Goal: Use online tool/utility: Utilize a website feature to perform a specific function

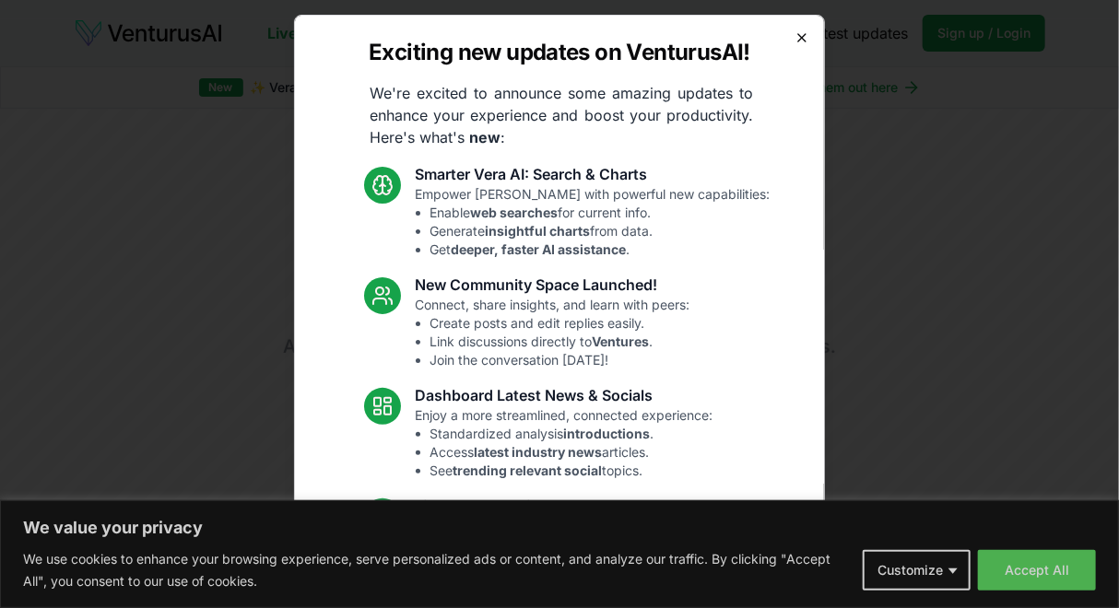
click at [798, 35] on icon "button" at bounding box center [801, 37] width 7 height 7
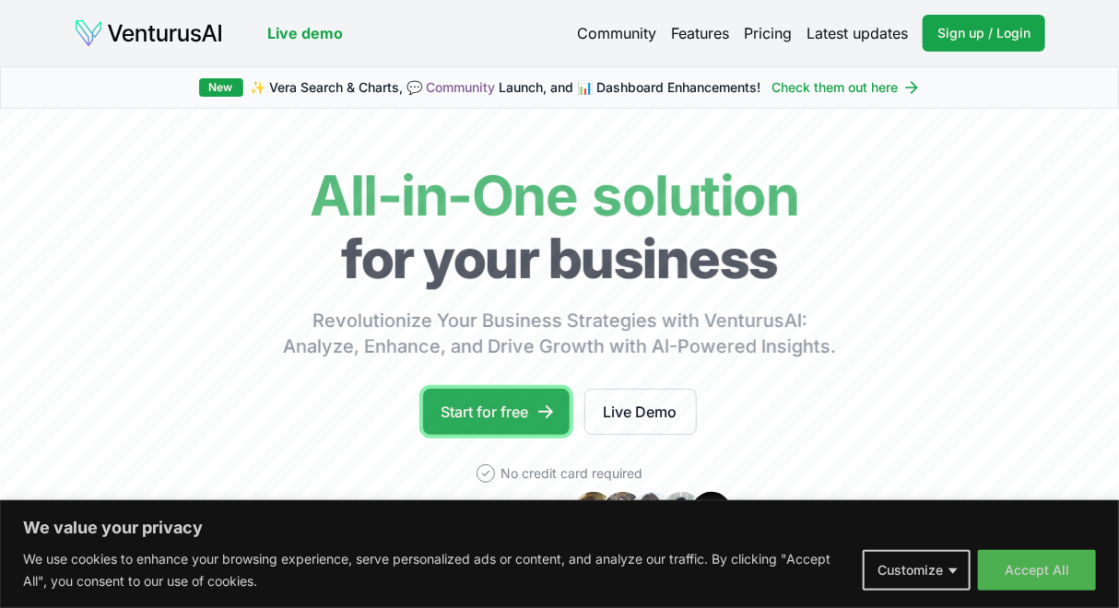
click at [511, 410] on link "Start for free" at bounding box center [496, 412] width 147 height 46
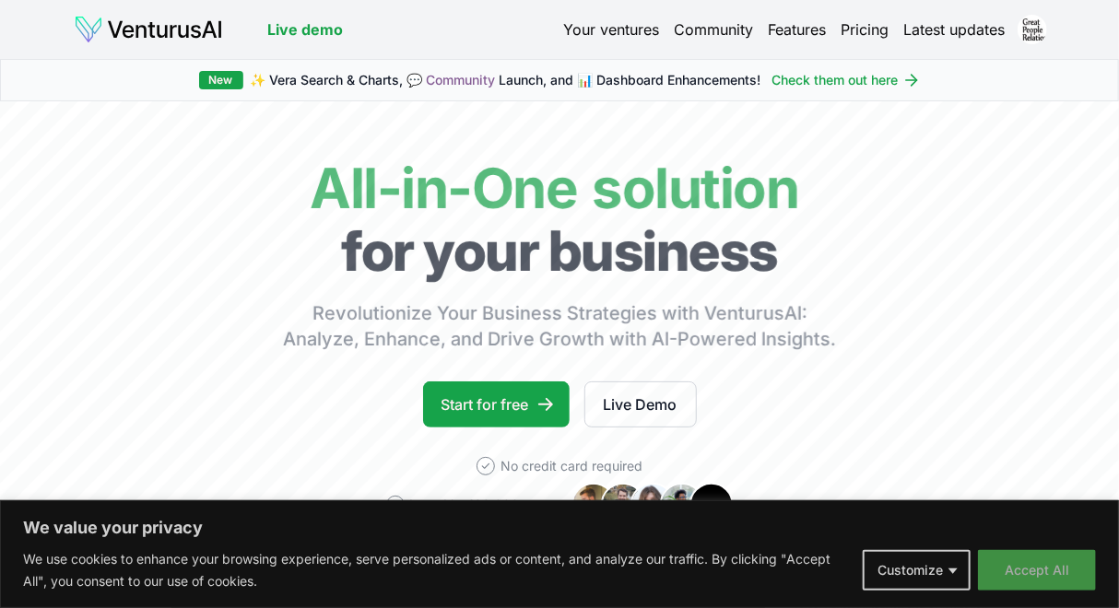
click at [1041, 577] on button "Accept All" at bounding box center [1037, 570] width 118 height 41
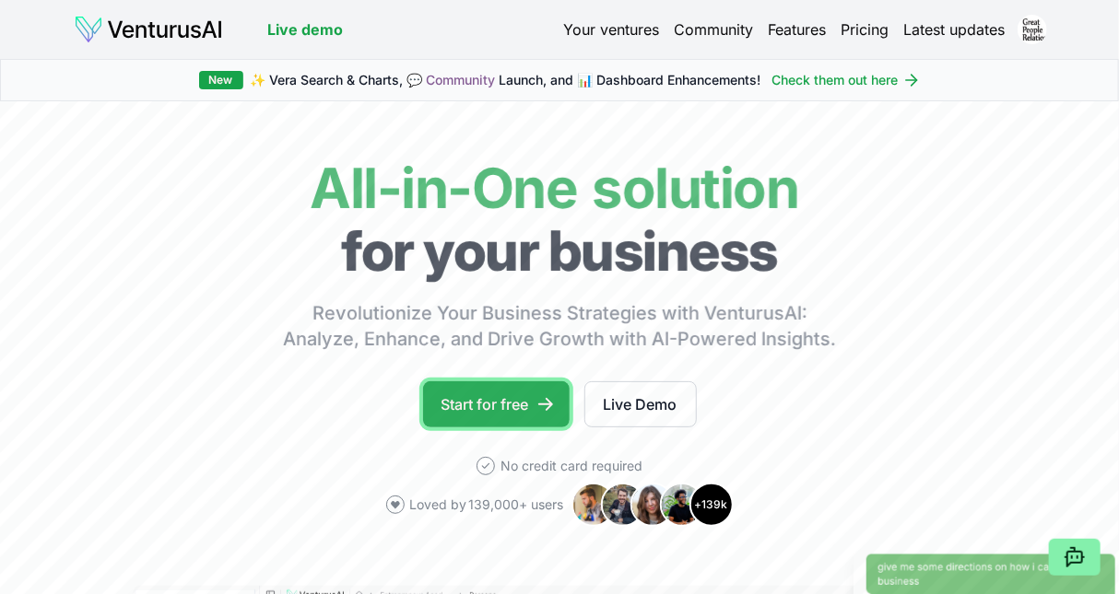
click at [476, 410] on link "Start for free" at bounding box center [496, 404] width 147 height 46
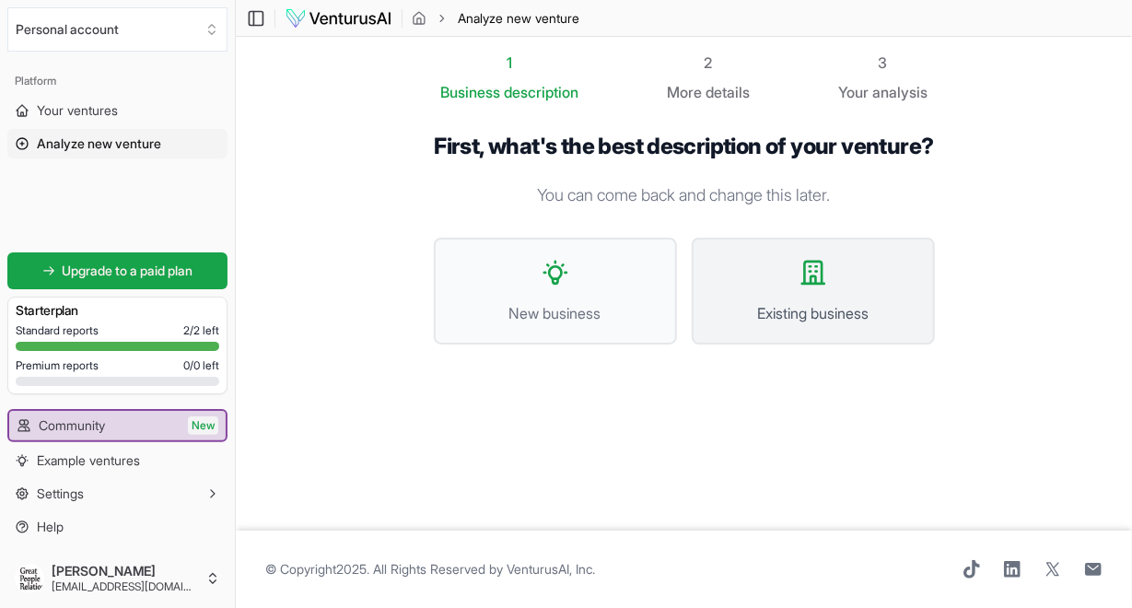
click at [808, 287] on icon at bounding box center [813, 272] width 29 height 29
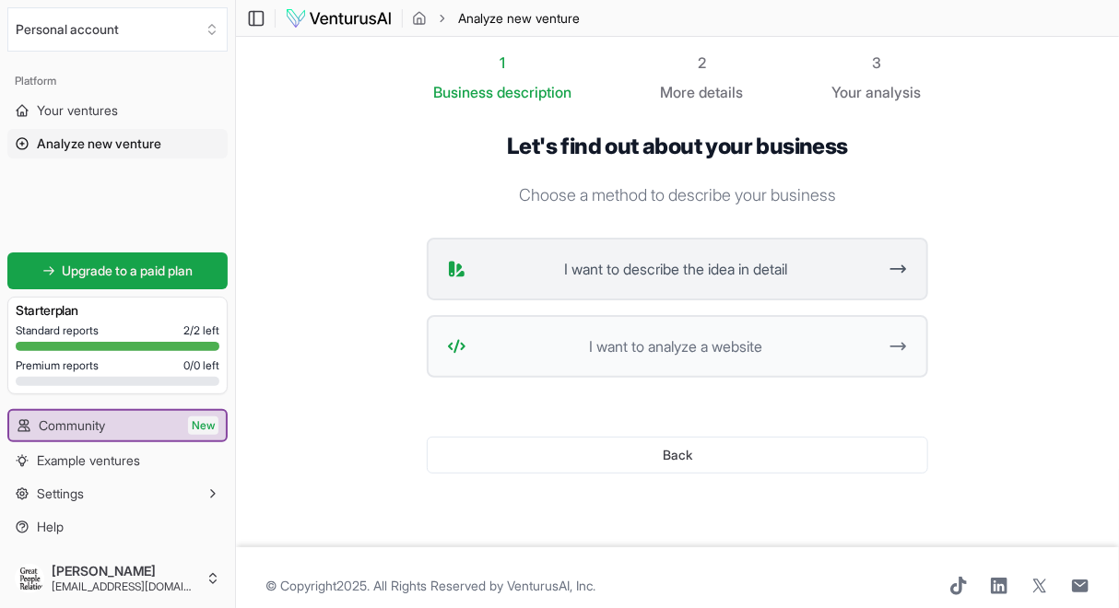
click at [748, 284] on button "I want to describe the idea in detail" at bounding box center [677, 269] width 501 height 63
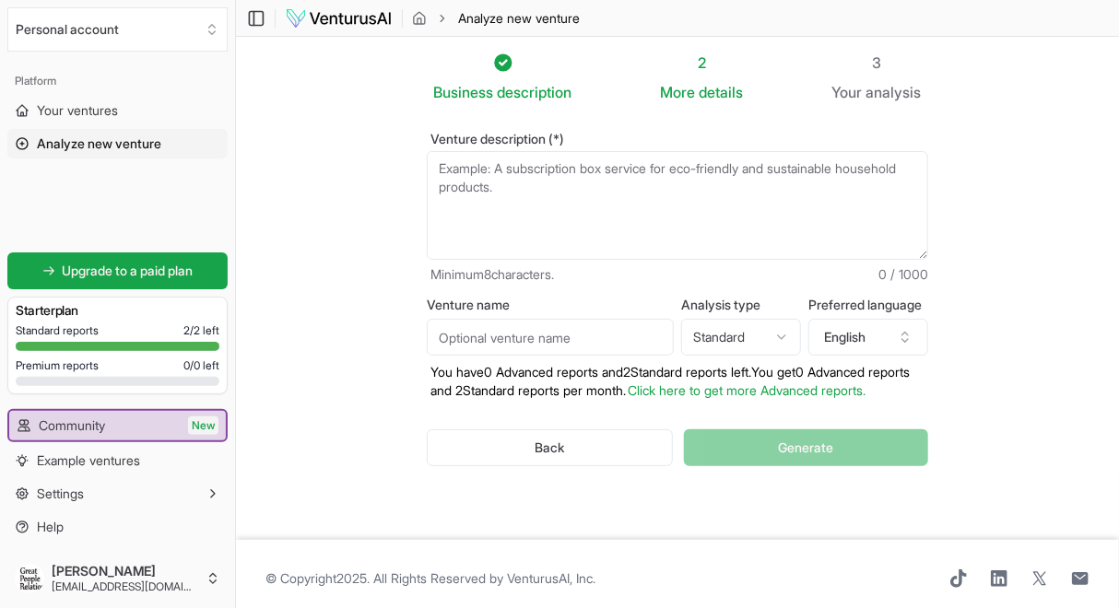
click at [444, 167] on textarea "Venture description (*)" at bounding box center [677, 205] width 501 height 109
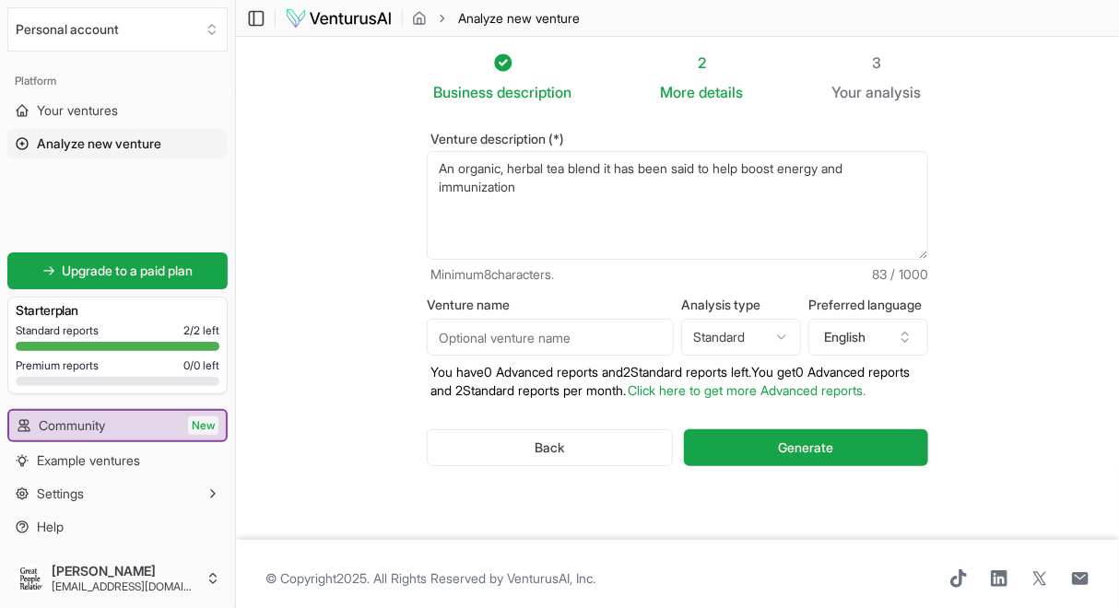
type textarea "An organic, herbal tea blend it has been said to help boost energy and immuniza…"
click at [504, 334] on input "Venture name" at bounding box center [550, 337] width 247 height 37
type input "Iamlucent Tea"
click at [782, 329] on html "We value your privacy We use cookies to enhance your browsing experience, serve…" at bounding box center [559, 304] width 1119 height 608
click at [780, 339] on html "We value your privacy We use cookies to enhance your browsing experience, serve…" at bounding box center [559, 304] width 1119 height 608
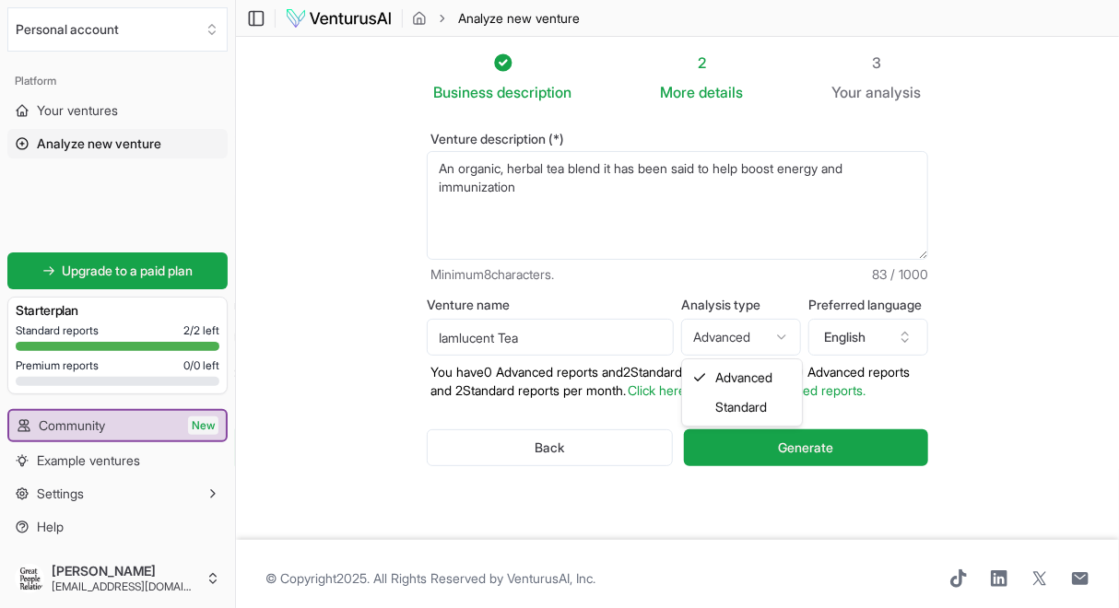
select select "standard"
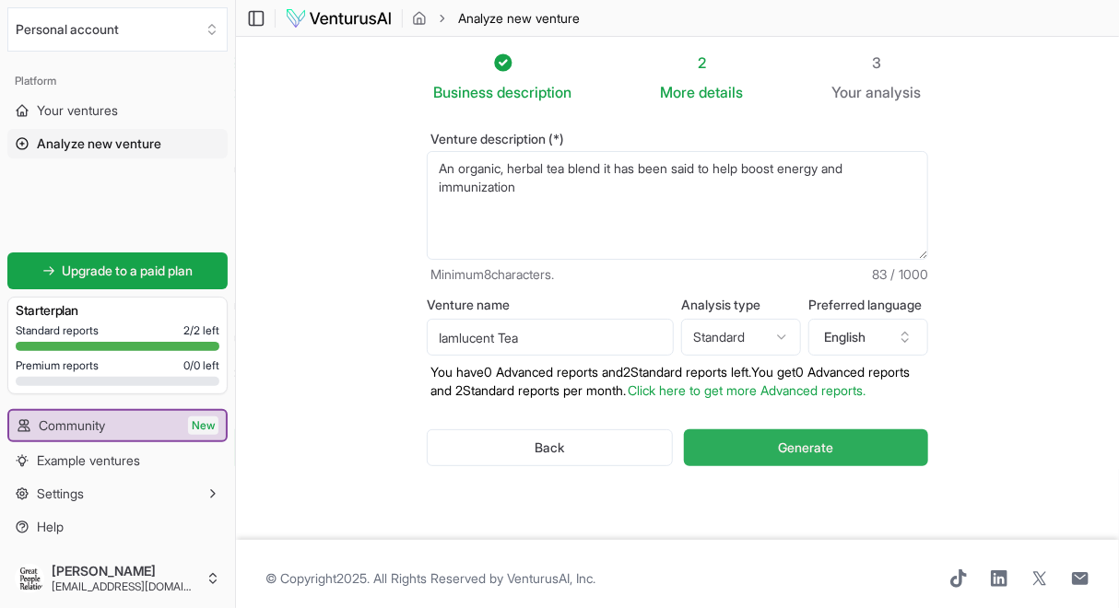
click at [783, 457] on span "Generate" at bounding box center [805, 448] width 55 height 18
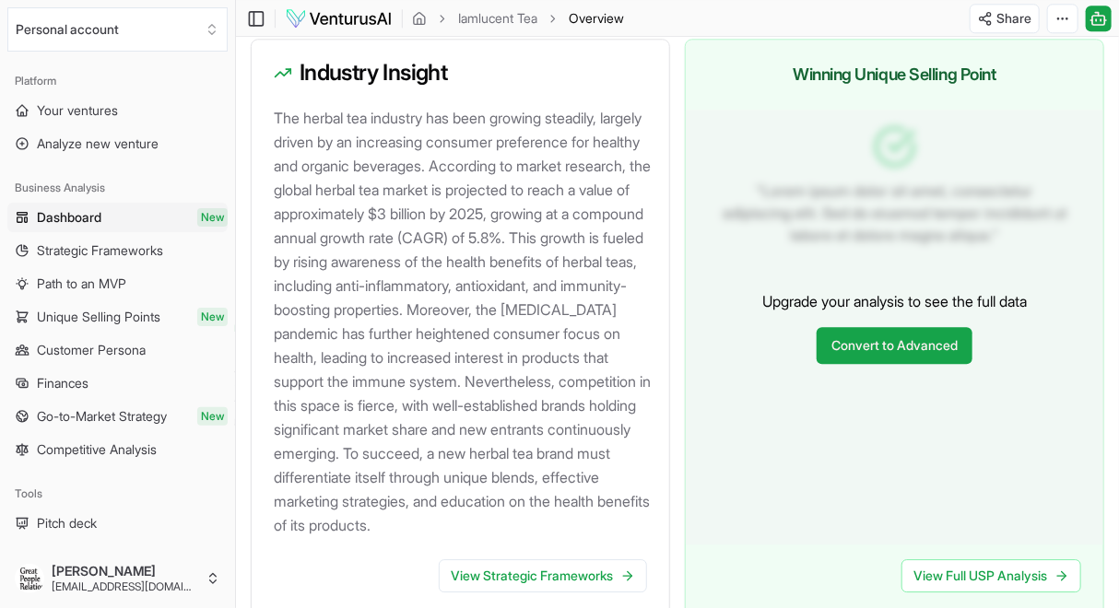
scroll to position [2112, 0]
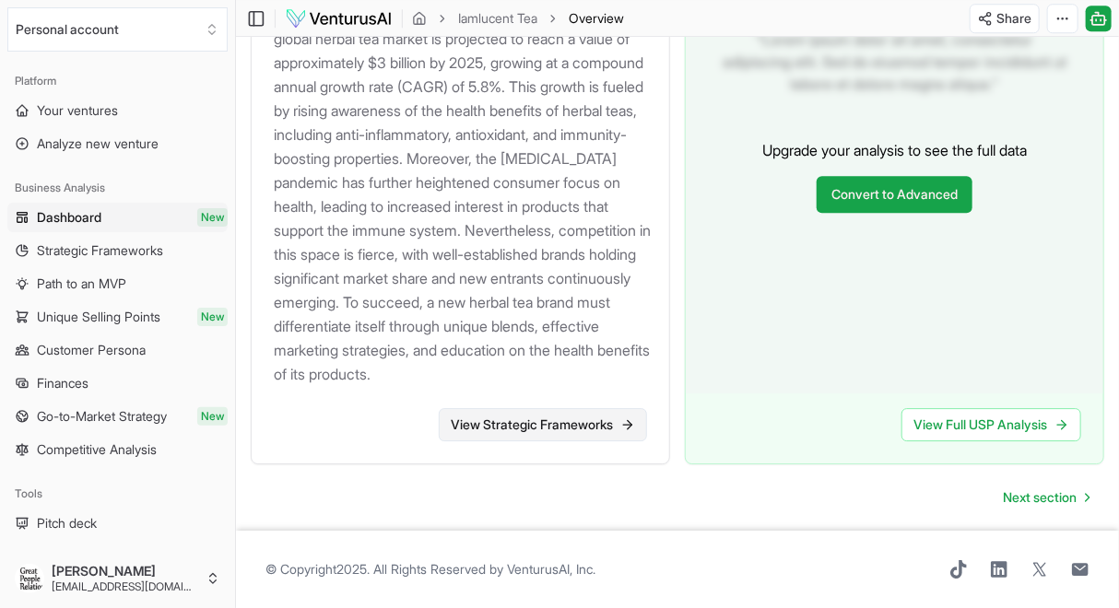
click at [534, 430] on link "View Strategic Frameworks" at bounding box center [543, 424] width 208 height 33
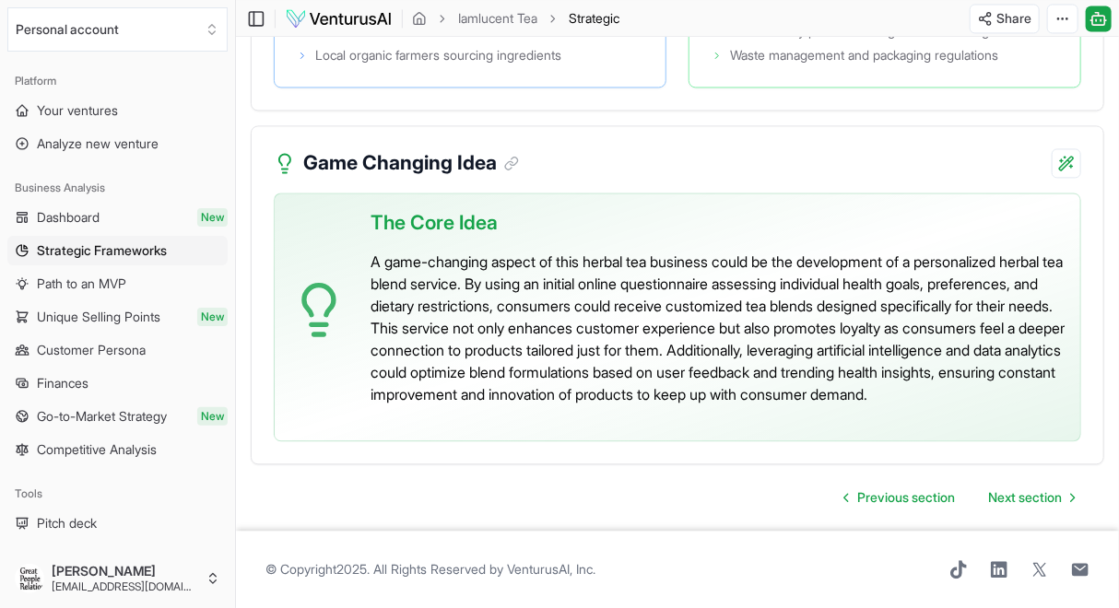
scroll to position [4345, 0]
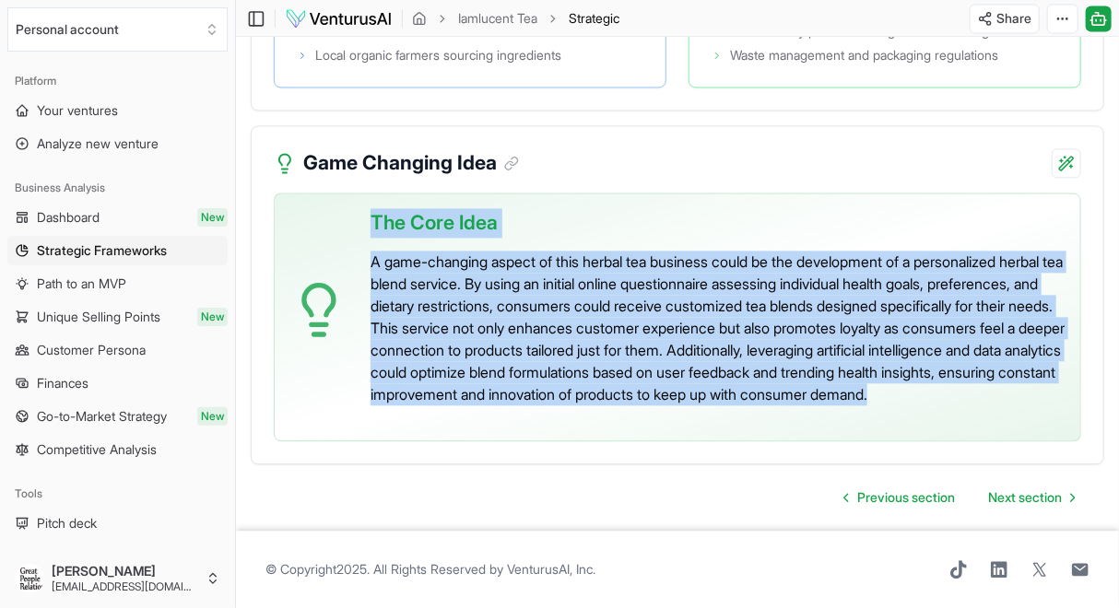
drag, startPoint x: 371, startPoint y: 217, endPoint x: 638, endPoint y: 438, distance: 345.6
click at [638, 426] on div "The Core Idea A game-changing aspect of this herbal tea business could be the d…" at bounding box center [717, 310] width 695 height 232
copy div "The Core Idea A game-changing aspect of this herbal tea business could be the d…"
click at [1013, 507] on span "Next section" at bounding box center [1025, 497] width 74 height 18
